Goal: Check status: Check status

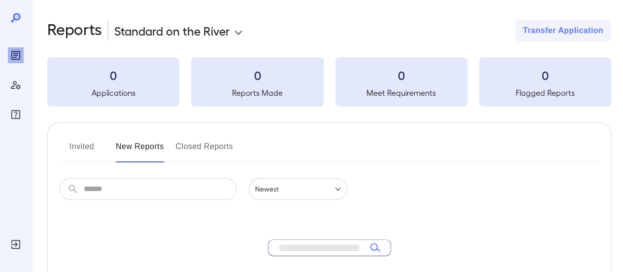
click at [16, 241] on icon "Log Out" at bounding box center [16, 244] width 12 height 12
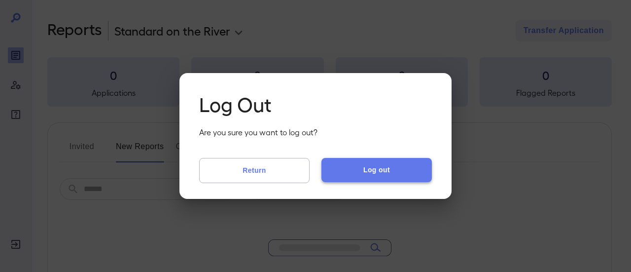
click at [390, 172] on button "Log out" at bounding box center [376, 170] width 110 height 24
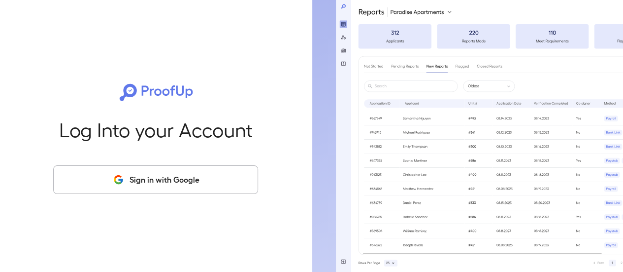
click at [151, 177] on button "Sign in with Google" at bounding box center [155, 179] width 205 height 29
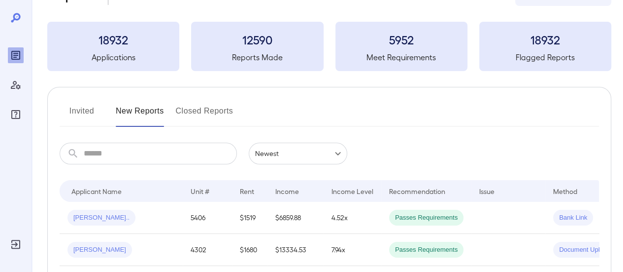
scroll to position [49, 0]
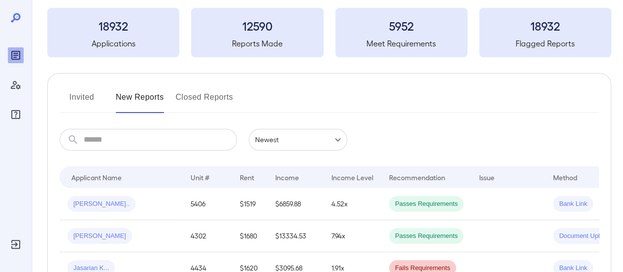
click at [120, 141] on input "text" at bounding box center [160, 140] width 153 height 22
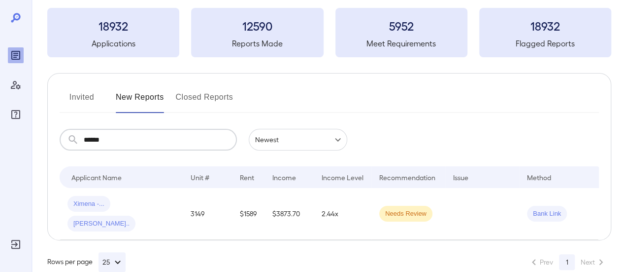
type input "******"
click at [207, 207] on td "3149" at bounding box center [207, 214] width 49 height 52
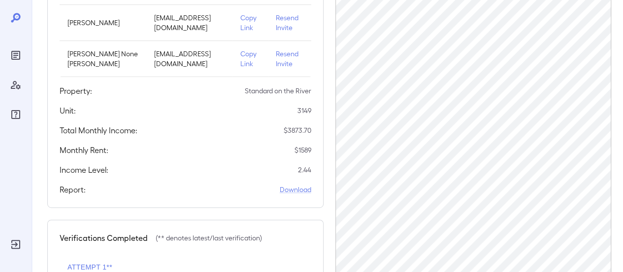
scroll to position [277, 0]
